Goal: Task Accomplishment & Management: Use online tool/utility

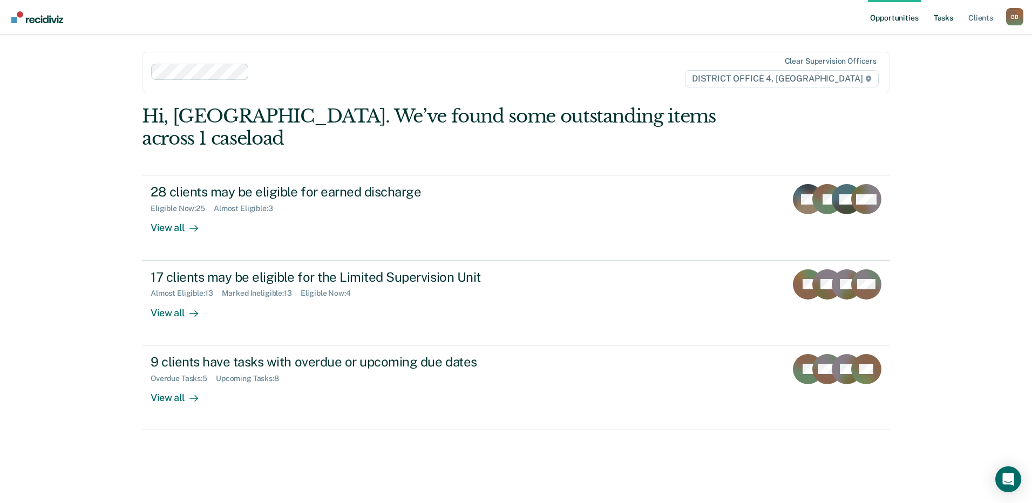
click at [948, 13] on link "Tasks" at bounding box center [943, 17] width 24 height 35
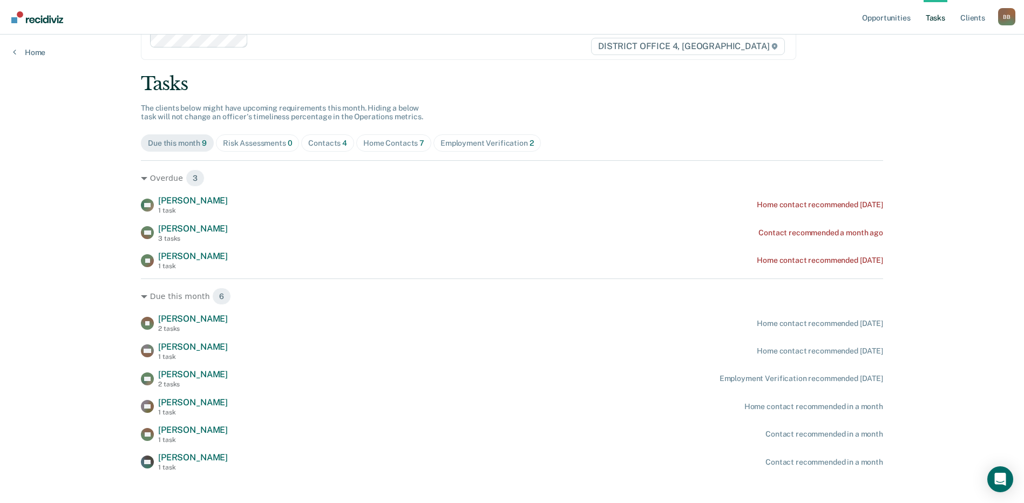
scroll to position [44, 0]
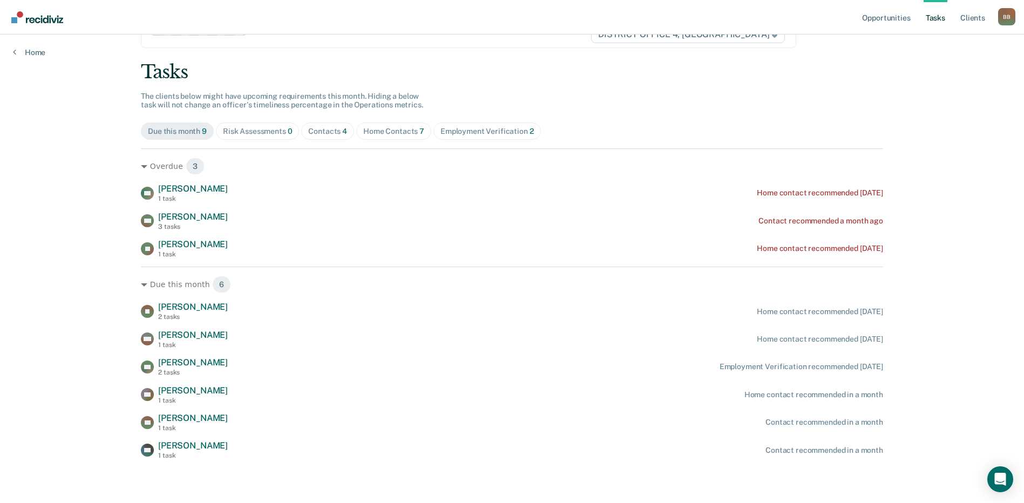
click at [383, 135] on div "Home Contacts 7" at bounding box center [393, 131] width 61 height 9
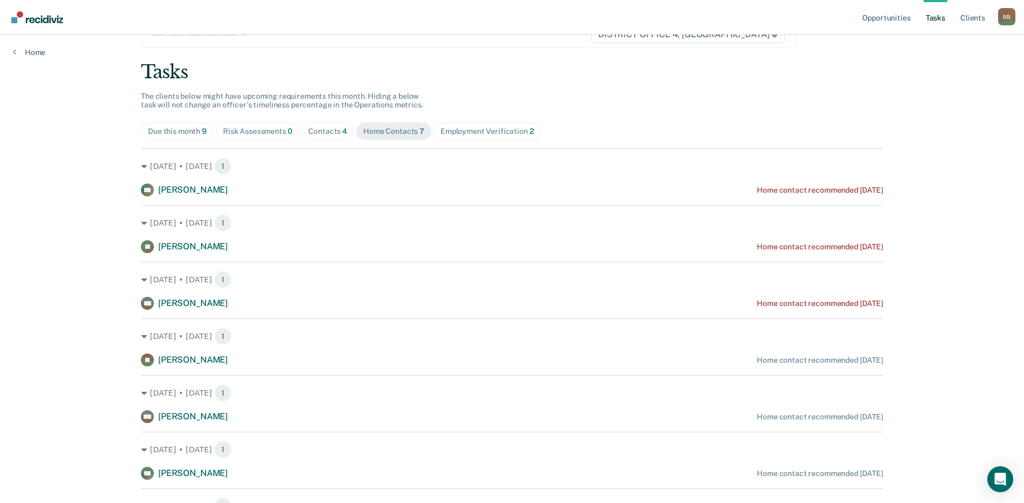
click at [176, 127] on div "Due this month 9" at bounding box center [177, 131] width 59 height 9
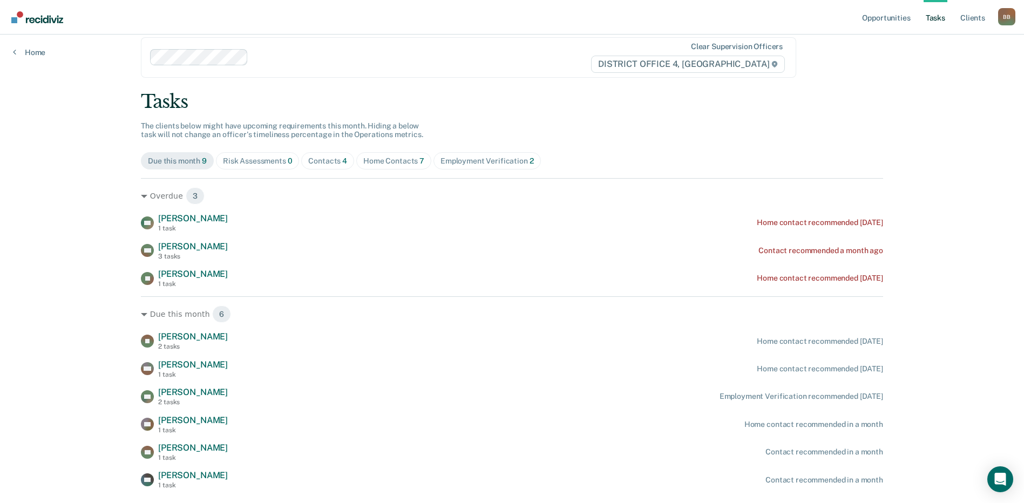
scroll to position [0, 0]
